Goal: Book appointment/travel/reservation

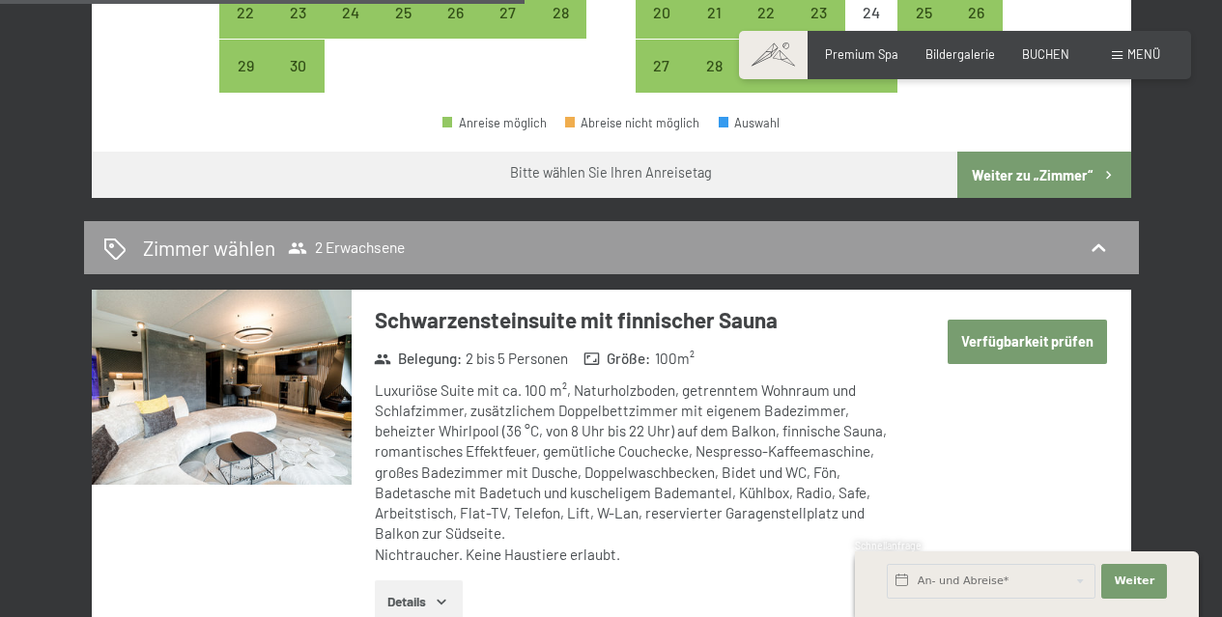
scroll to position [966, 0]
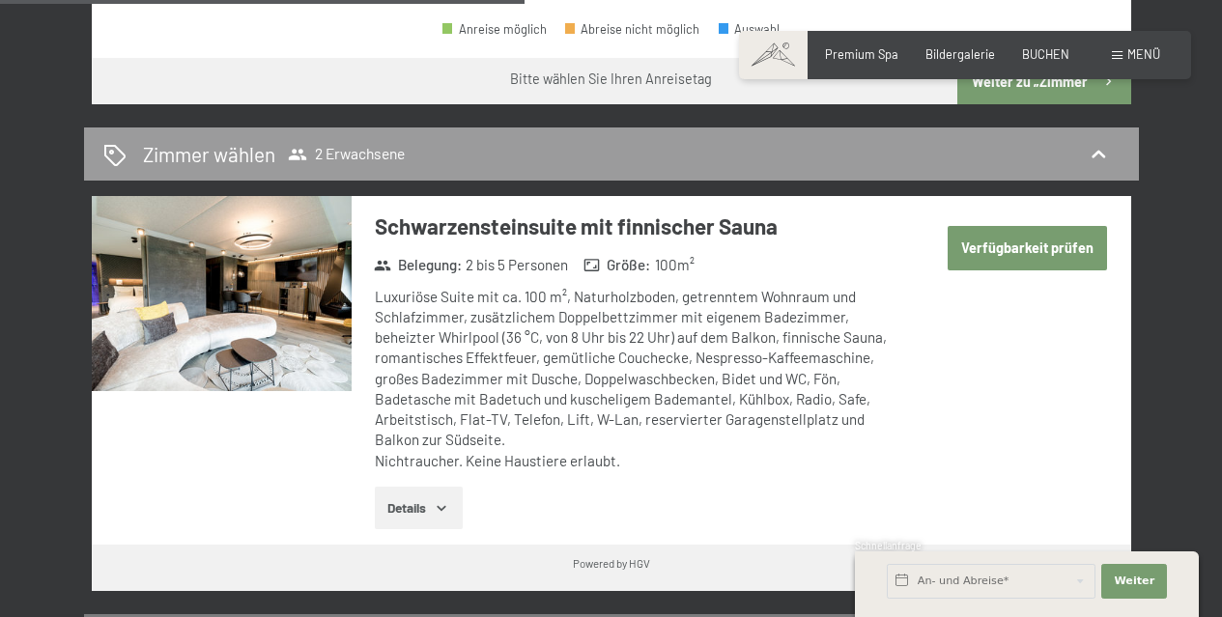
click at [986, 239] on button "Verfügbarkeit prüfen" at bounding box center [1027, 248] width 160 height 44
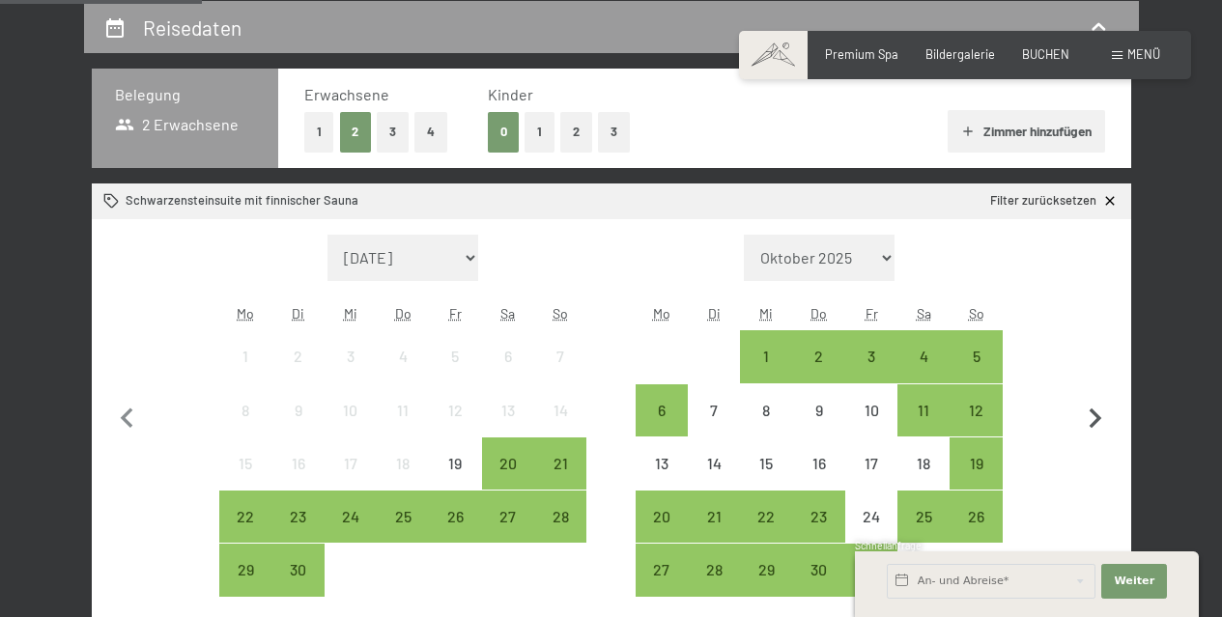
click at [1098, 409] on icon "button" at bounding box center [1095, 419] width 41 height 41
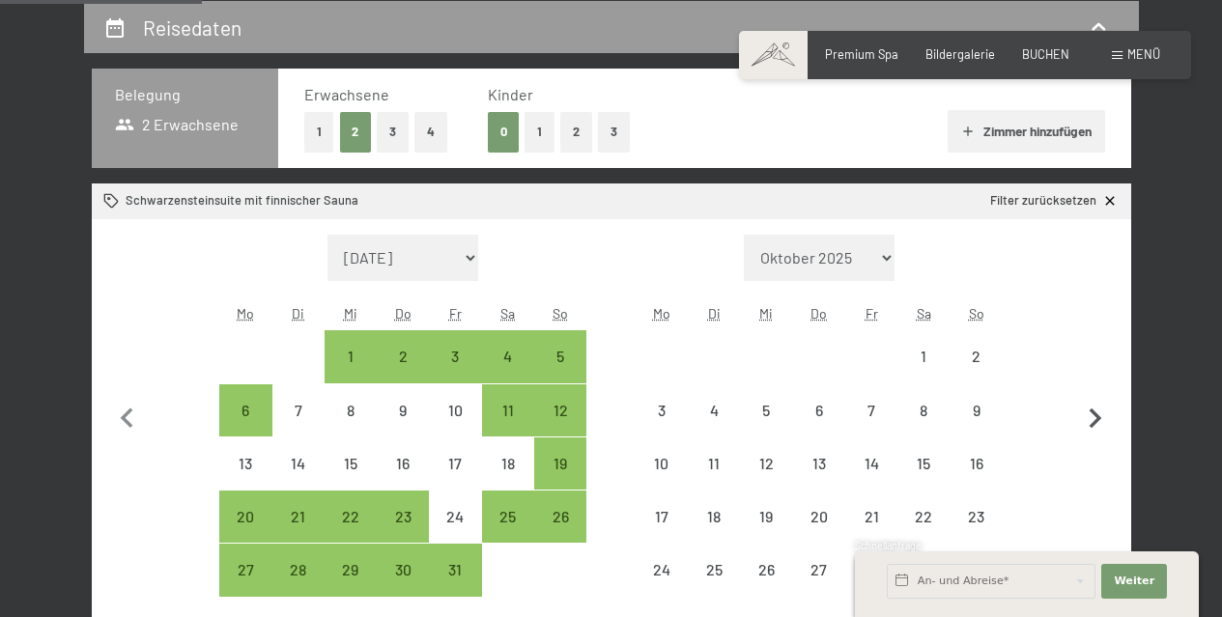
click at [1098, 409] on icon "button" at bounding box center [1095, 419] width 41 height 41
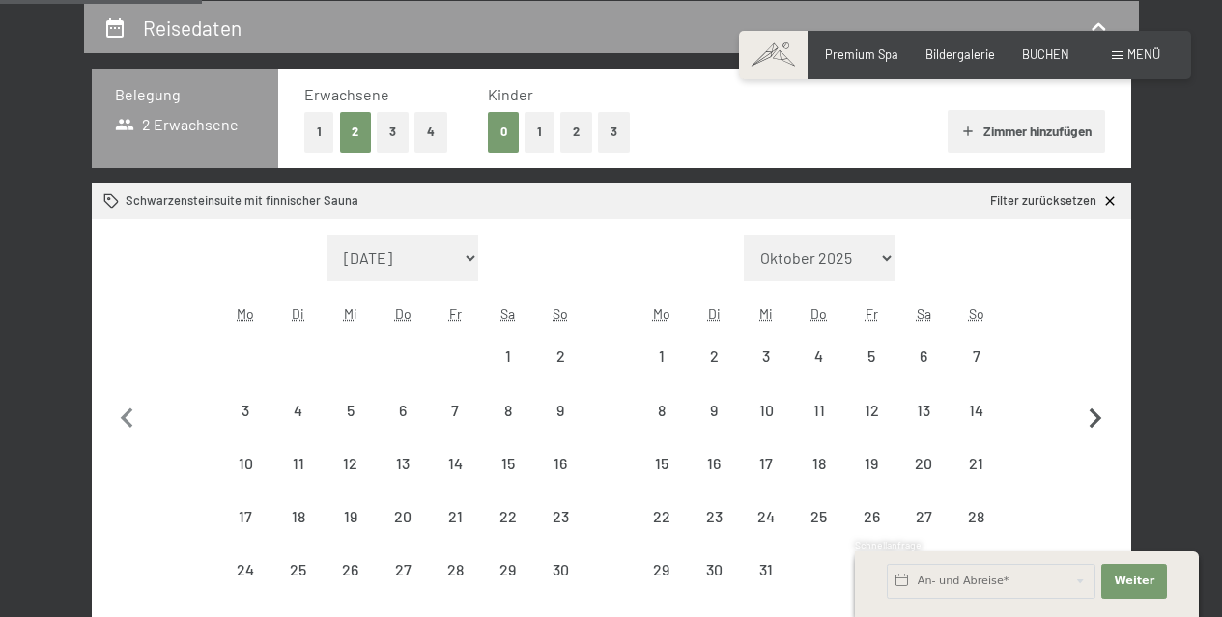
click at [1098, 409] on icon "button" at bounding box center [1095, 419] width 41 height 41
select select "[DATE]"
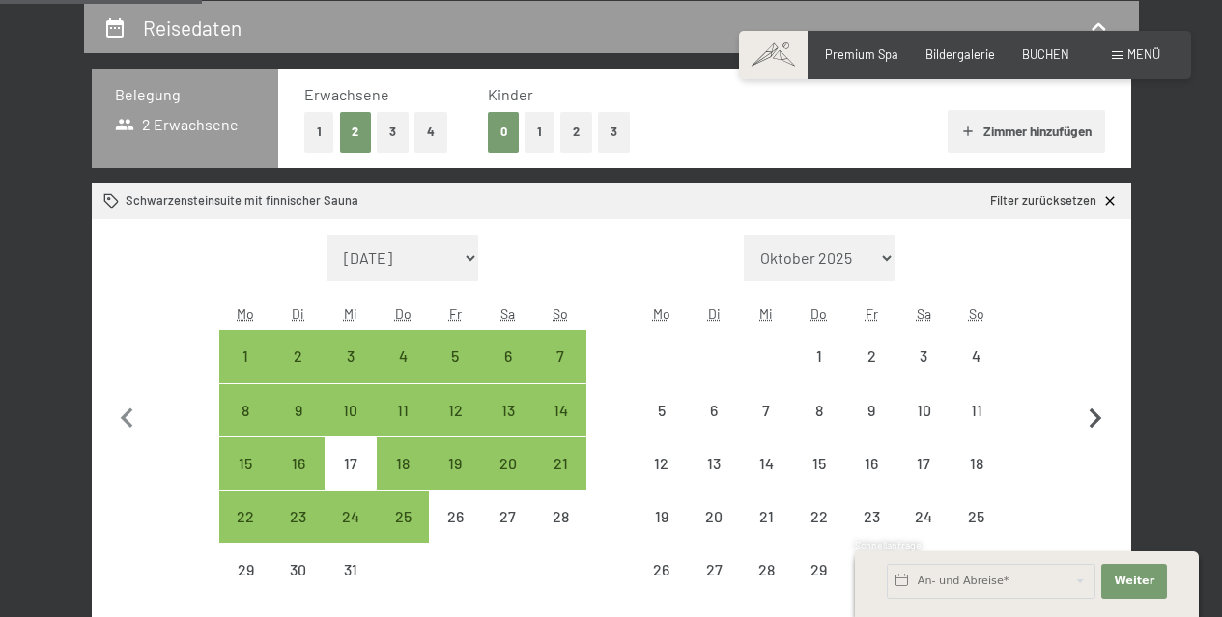
select select "[DATE]"
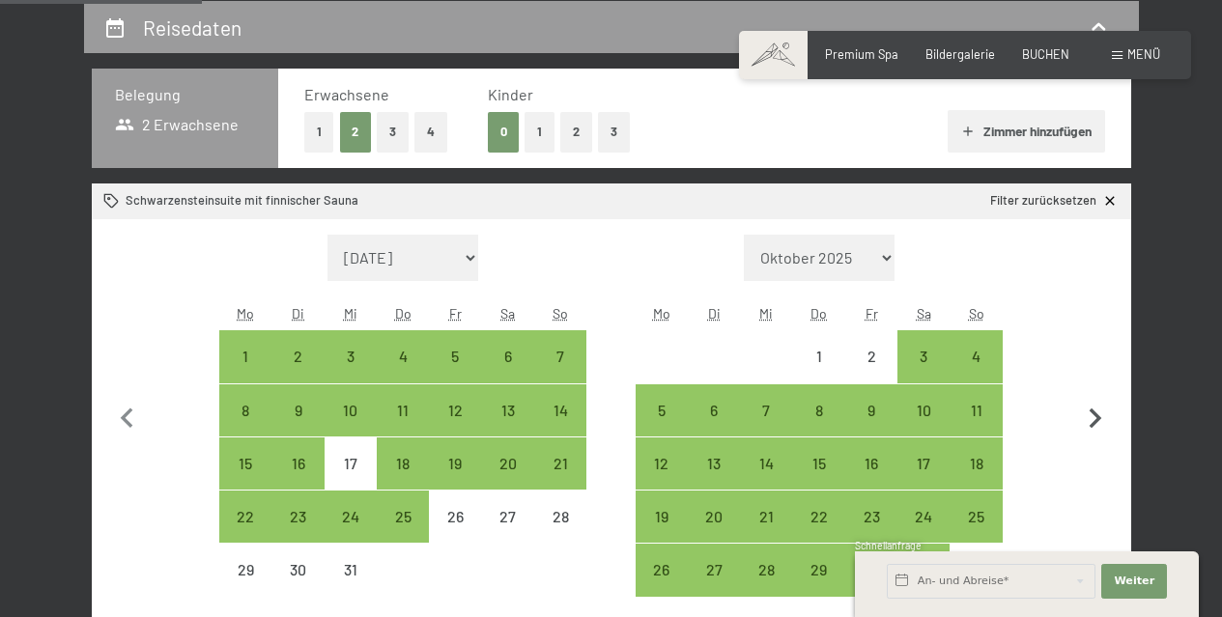
click at [1098, 409] on icon "button" at bounding box center [1095, 419] width 41 height 41
select select "[DATE]"
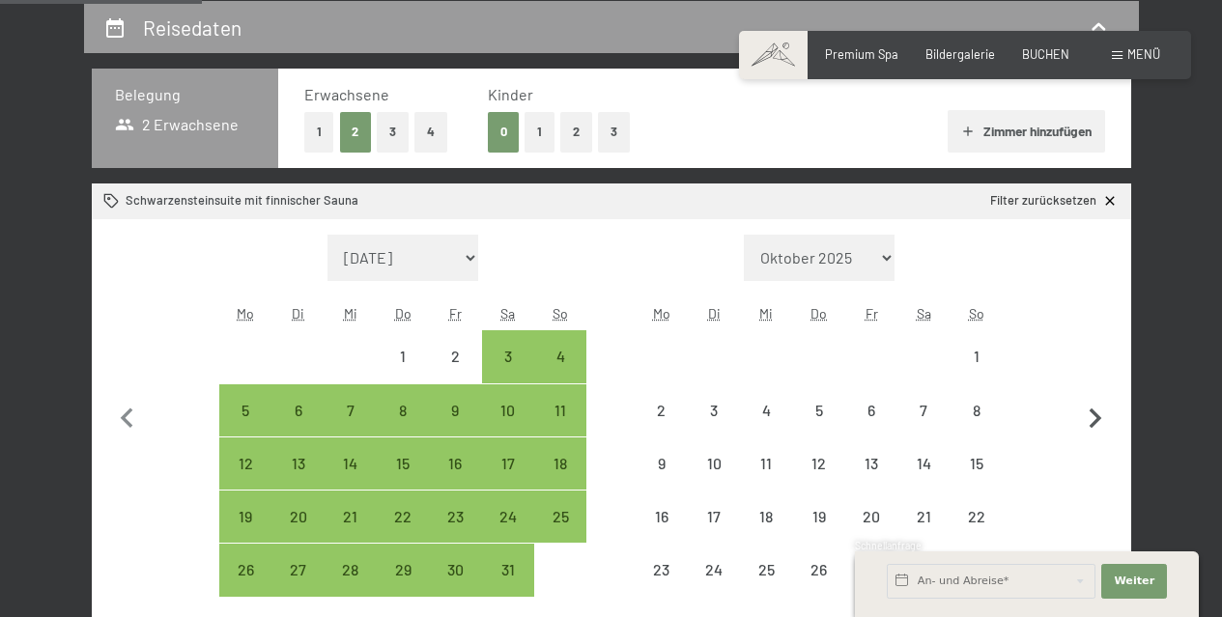
select select "[DATE]"
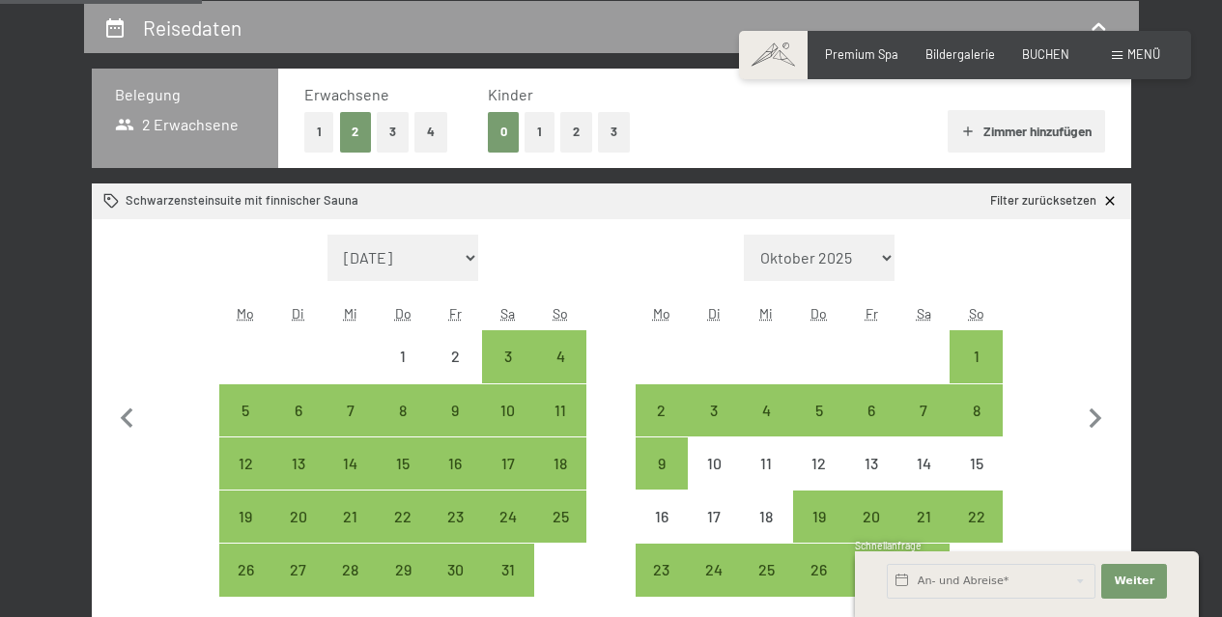
click at [559, 131] on div "0 1 2 3" at bounding box center [559, 132] width 142 height 40
click at [569, 128] on button "2" at bounding box center [576, 132] width 32 height 40
select select "[DATE]"
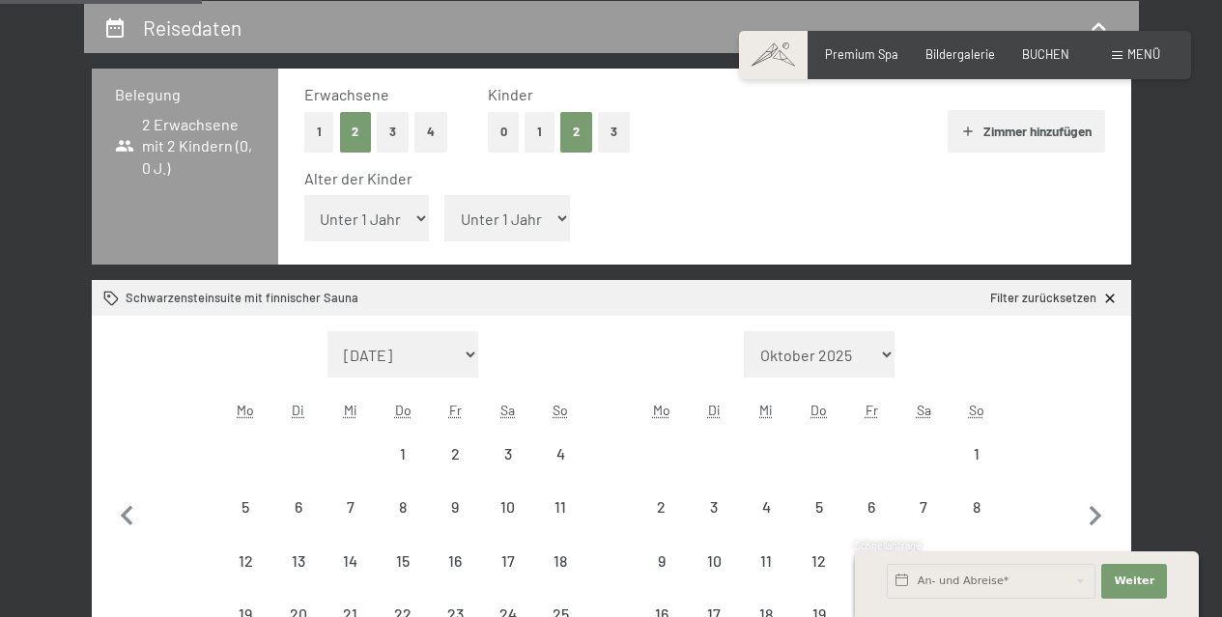
select select "[DATE]"
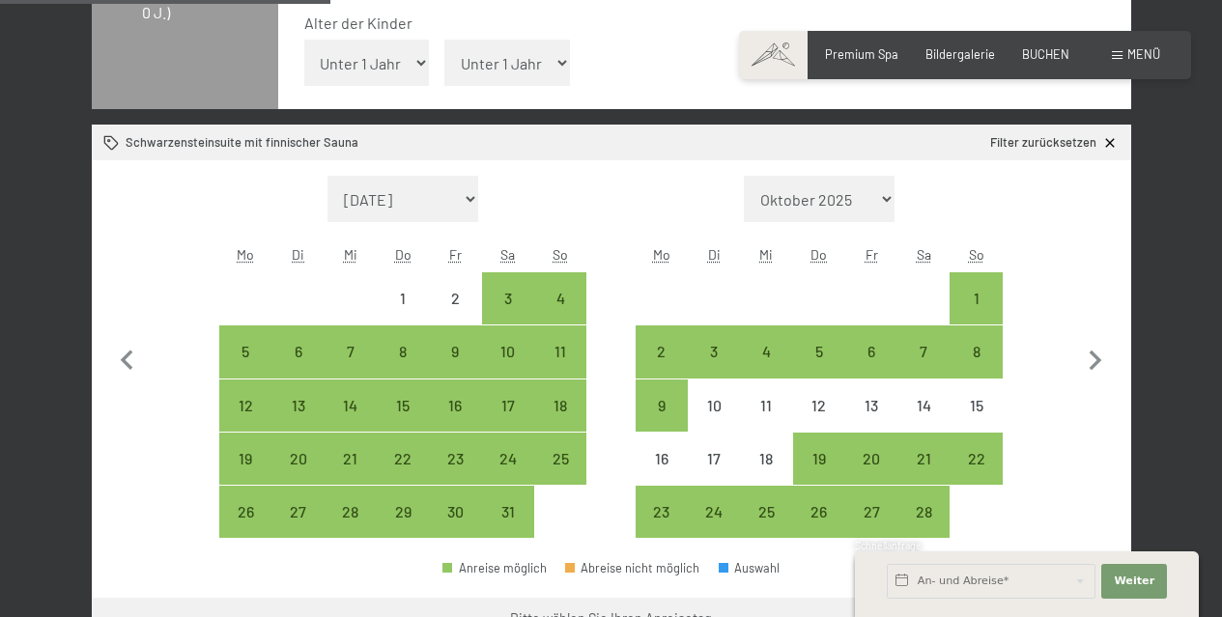
scroll to position [561, 0]
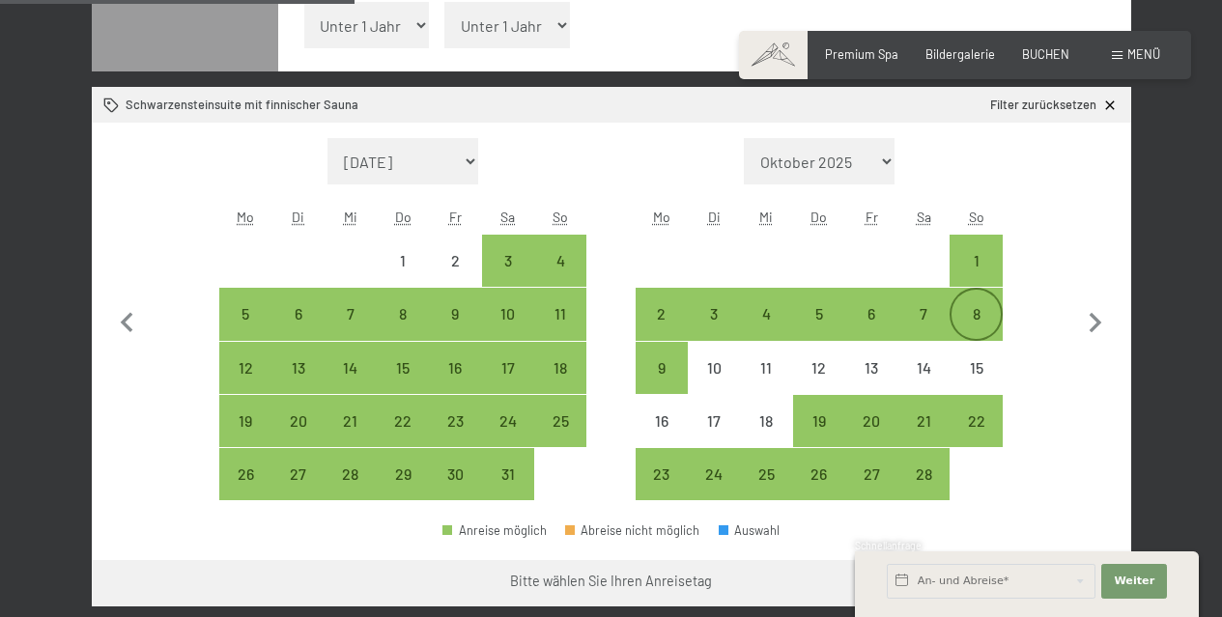
click at [969, 310] on div "8" at bounding box center [975, 330] width 48 height 48
select select "[DATE]"
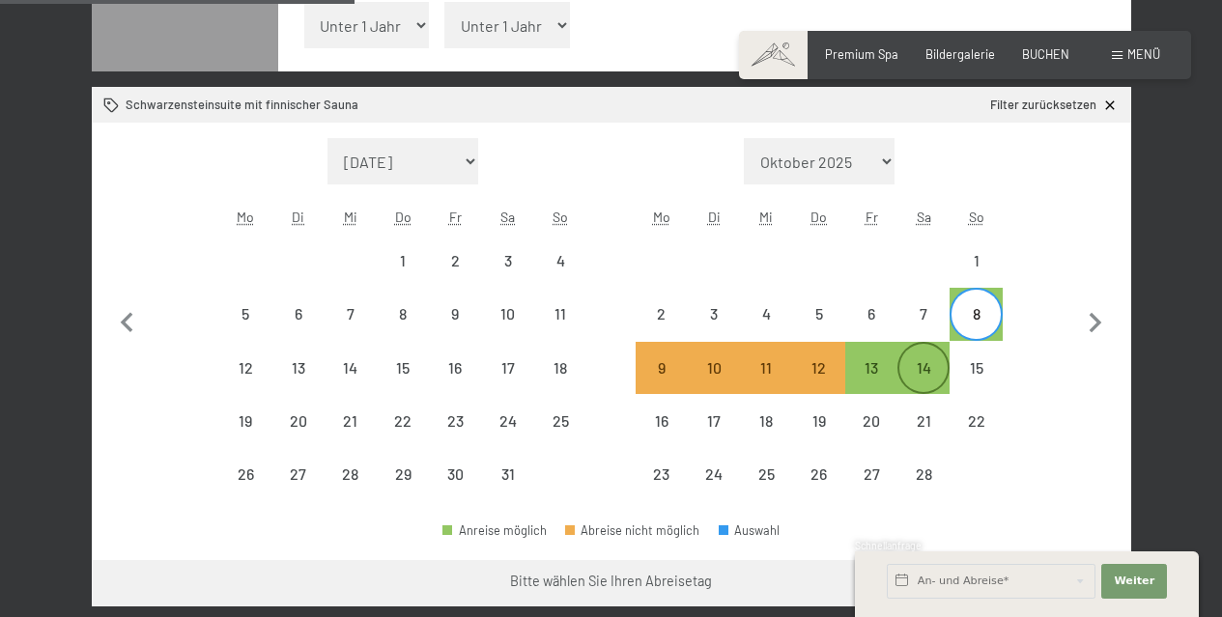
click at [924, 362] on div "14" at bounding box center [923, 384] width 48 height 48
select select "[DATE]"
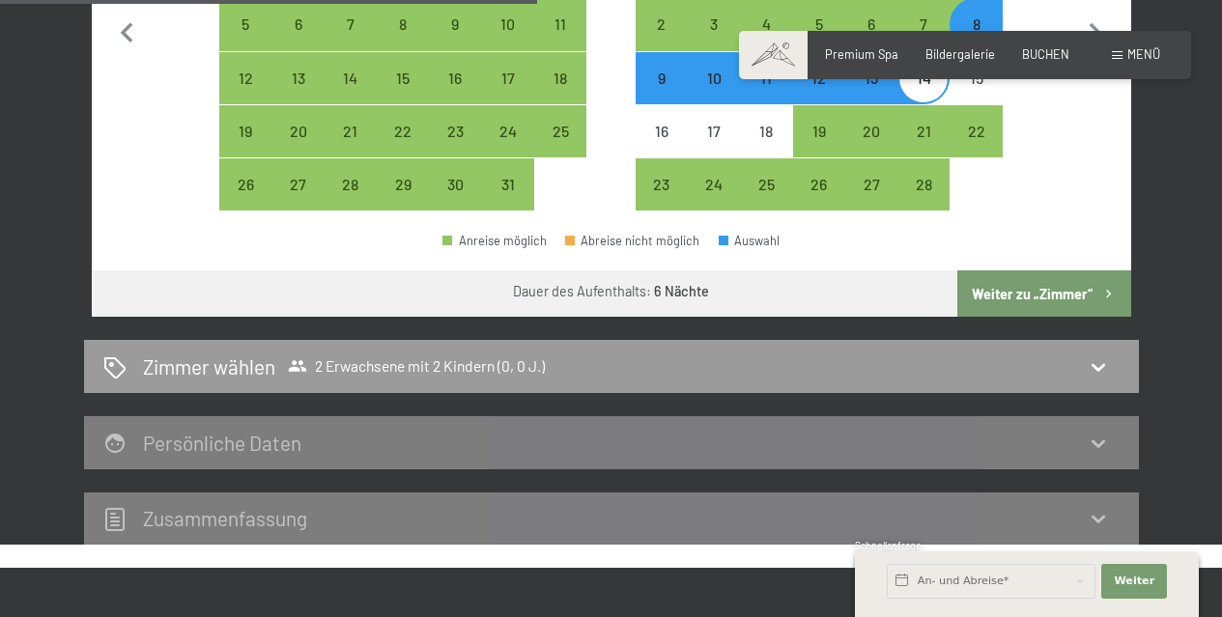
click at [1019, 284] on button "Weiter zu „Zimmer“" at bounding box center [1043, 293] width 173 height 46
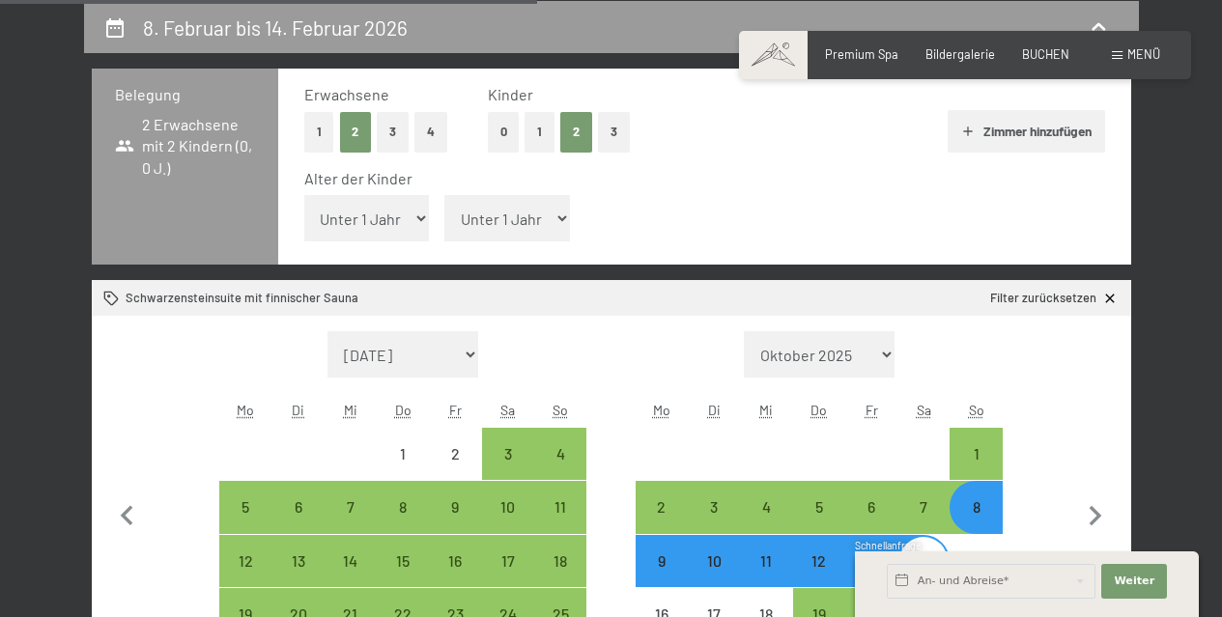
select select "[DATE]"
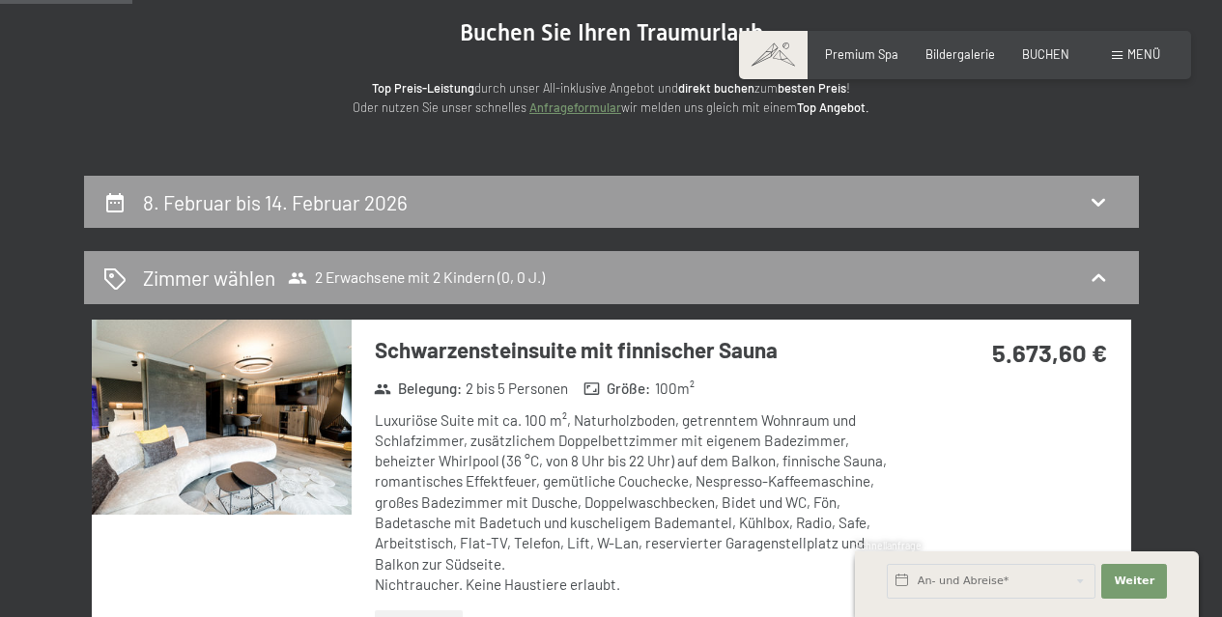
scroll to position [290, 0]
